Goal: Find specific page/section: Find specific page/section

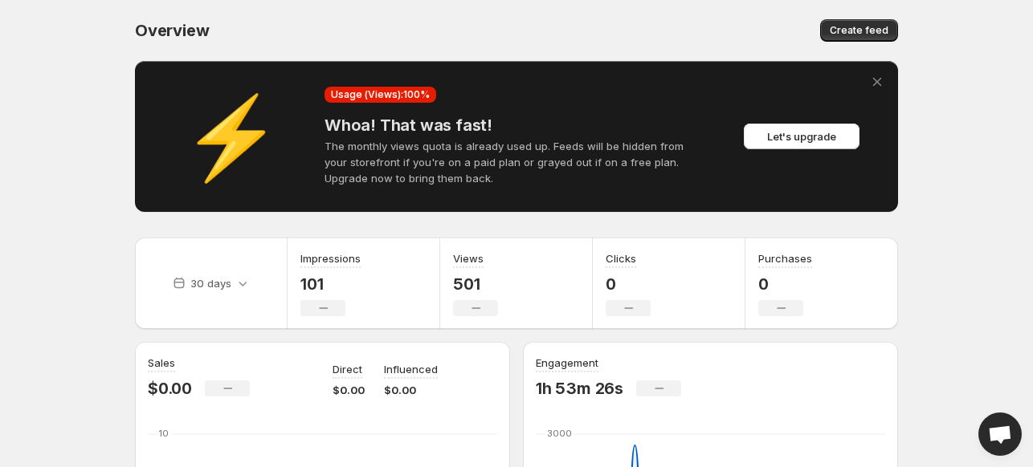
click at [73, 83] on body "Home Feeds Videos Subscription Settings Overview. This page is ready Overview C…" at bounding box center [516, 233] width 1033 height 467
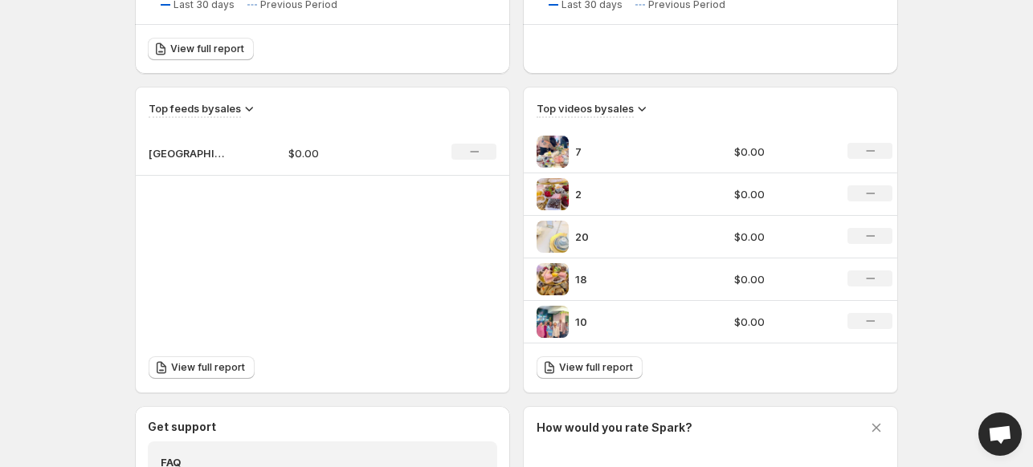
scroll to position [723, 0]
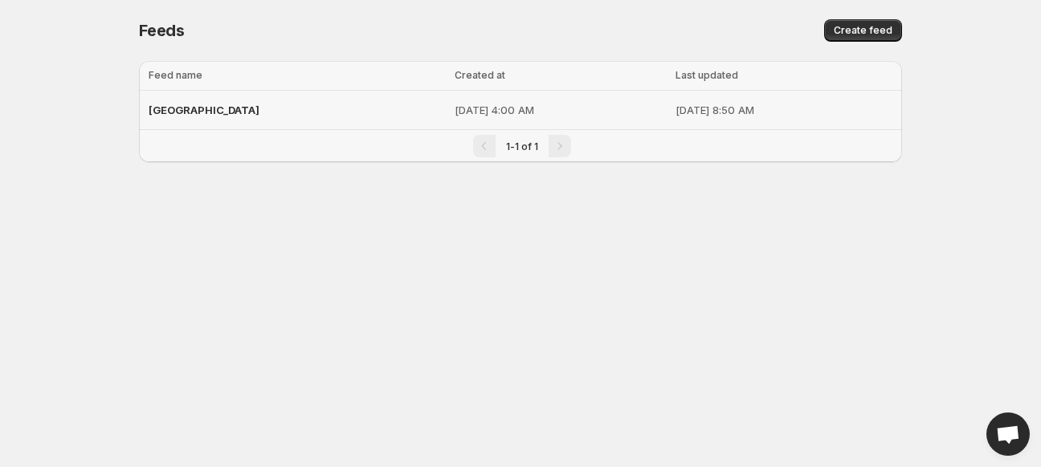
click at [205, 104] on span "[GEOGRAPHIC_DATA]" at bounding box center [204, 110] width 111 height 13
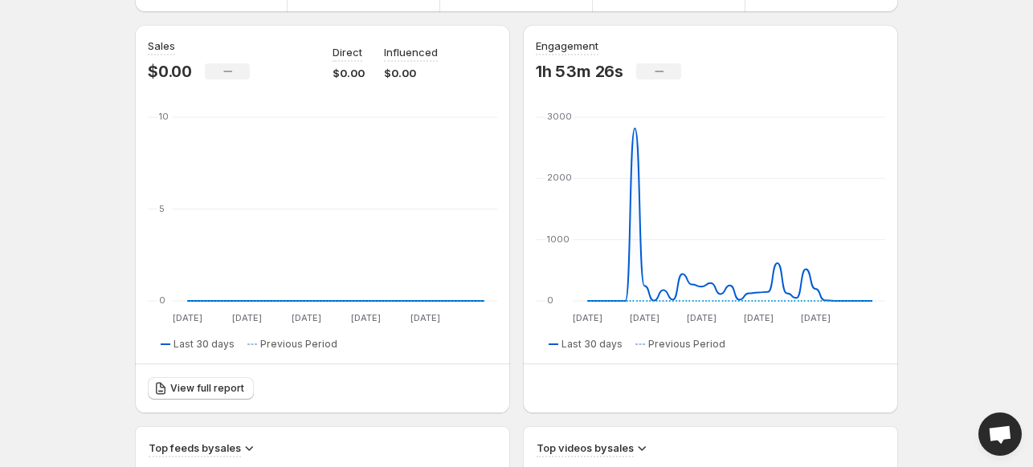
scroll to position [321, 0]
